Goal: Use online tool/utility: Use online tool/utility

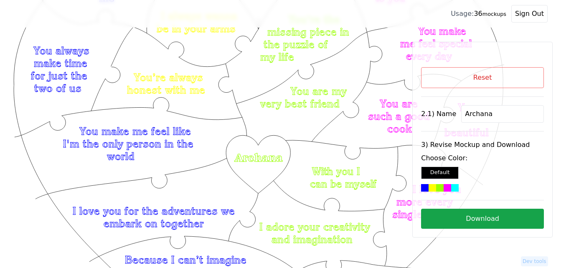
scroll to position [84, 0]
click at [446, 77] on button "Reset" at bounding box center [482, 77] width 123 height 21
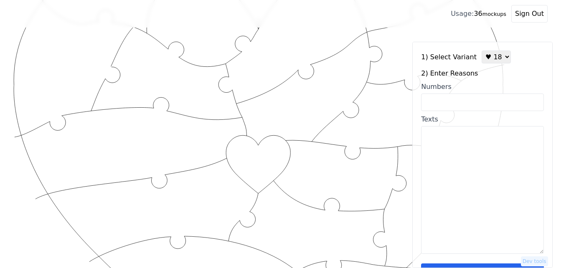
click at [494, 63] on select "♥ 12 ♥ 18 ♥ 28 ♥ 40 ♥ 50 ♥ 60 ♥ 70" at bounding box center [495, 57] width 29 height 13
select select "1"
click at [481, 51] on select "♥ 12 ♥ 18 ♥ 28 ♥ 40 ♥ 50 ♥ 60 ♥ 70" at bounding box center [495, 57] width 29 height 13
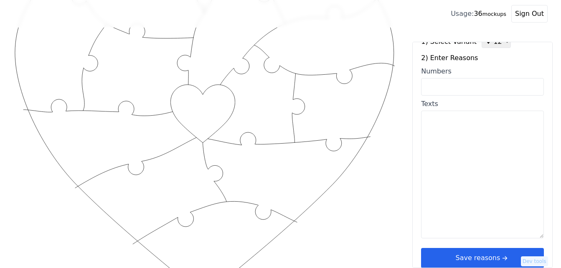
scroll to position [25, 0]
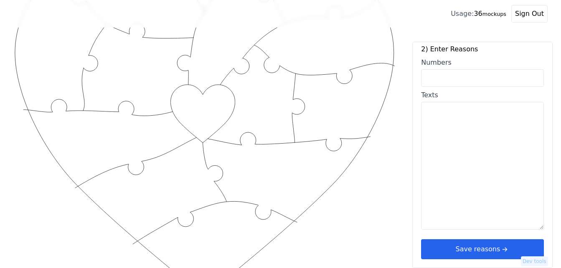
click at [454, 252] on button "Save reasons" at bounding box center [482, 249] width 123 height 20
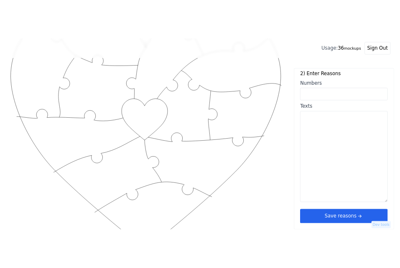
scroll to position [0, 0]
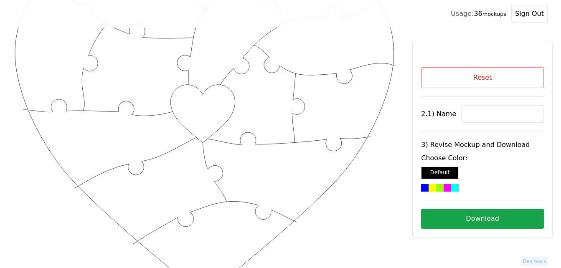
click at [504, 117] on input at bounding box center [502, 114] width 83 height 18
paste input "Addyson"
type input "Addyson"
click at [439, 183] on div "Choose Color: Default" at bounding box center [482, 172] width 123 height 38
click at [439, 187] on div at bounding box center [440, 188] width 8 height 8
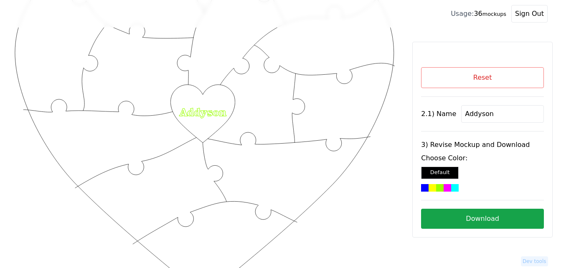
click at [498, 218] on button "Download" at bounding box center [482, 219] width 123 height 20
